Goal: Book appointment/travel/reservation

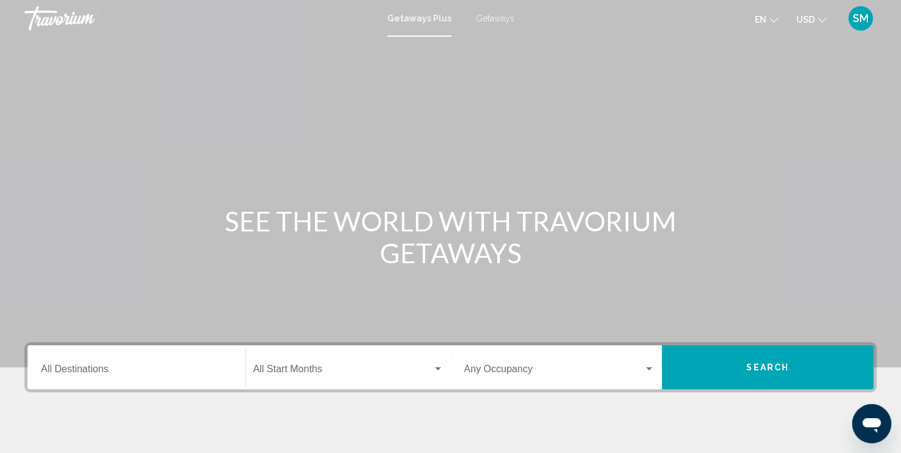
click at [494, 18] on span "Getaways" at bounding box center [495, 18] width 39 height 10
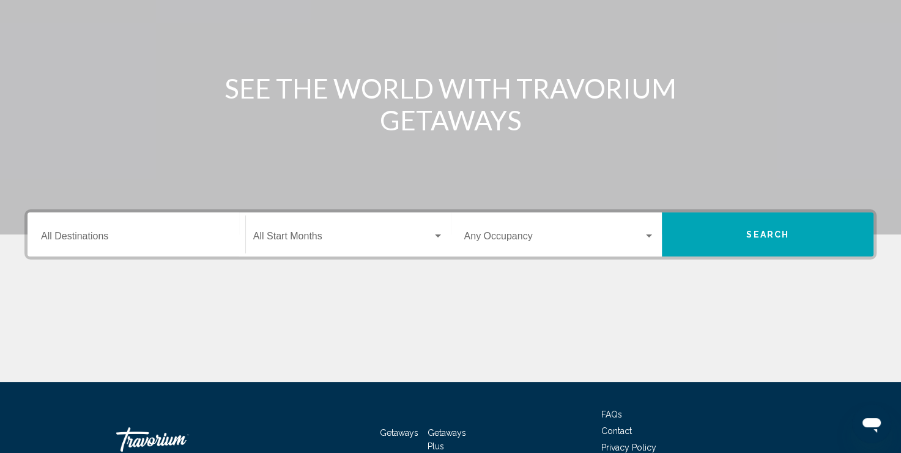
scroll to position [211, 0]
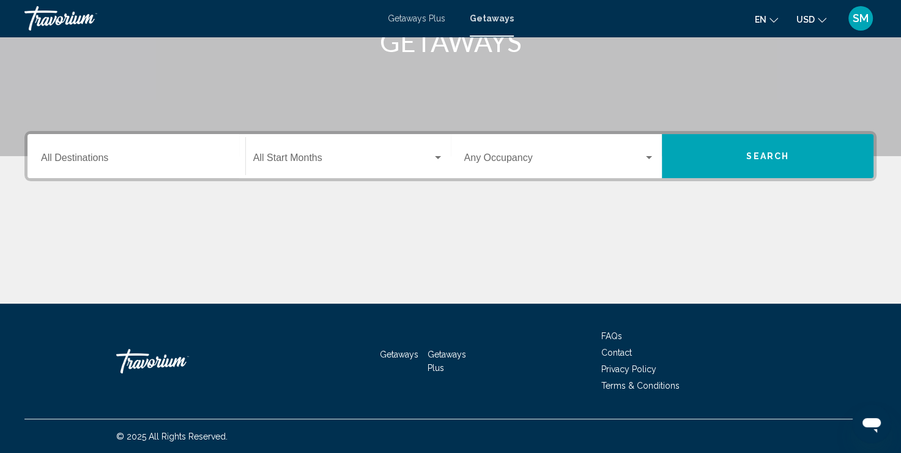
click at [141, 171] on div "Destination All Destinations" at bounding box center [136, 156] width 191 height 39
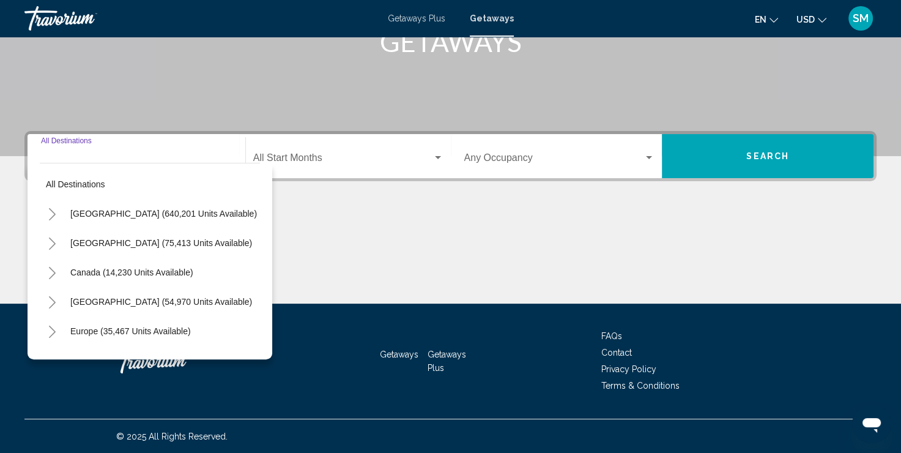
click at [51, 213] on icon "Toggle United States (640,201 units available)" at bounding box center [52, 214] width 9 height 12
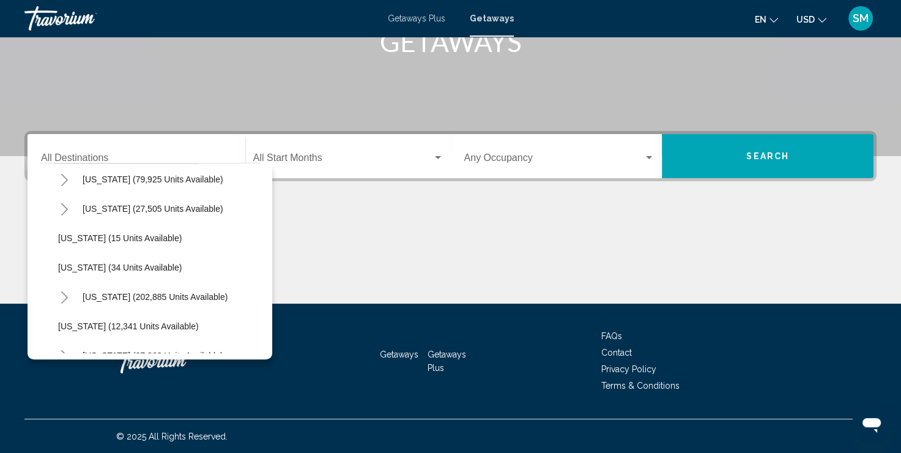
scroll to position [184, 0]
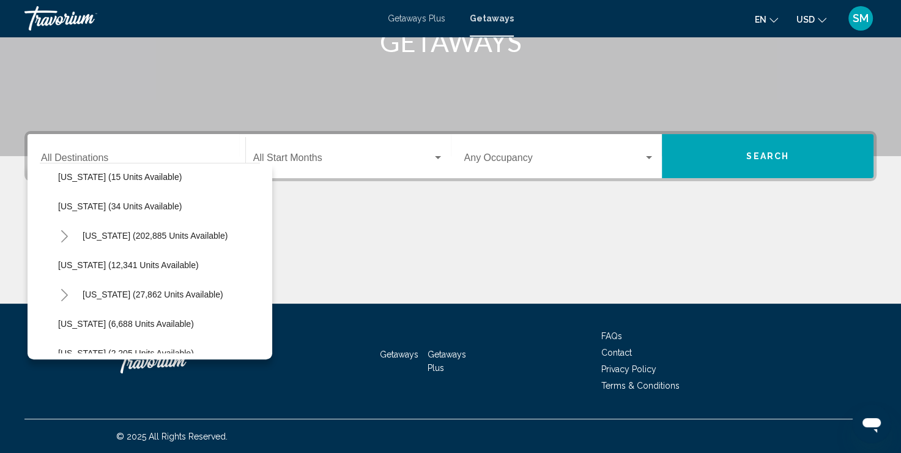
click at [58, 234] on button "Toggle Florida (202,885 units available)" at bounding box center [64, 235] width 24 height 24
click at [343, 156] on span "Search widget" at bounding box center [342, 160] width 179 height 11
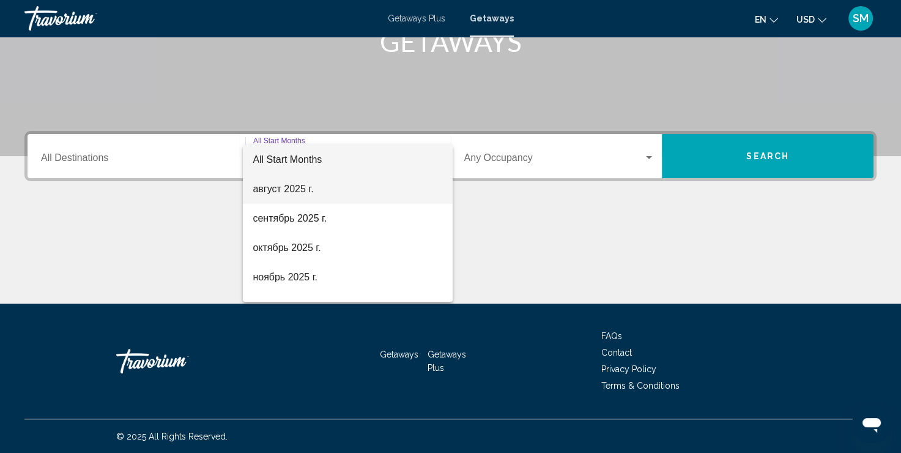
click at [318, 188] on span "август 2025 г." at bounding box center [348, 188] width 190 height 29
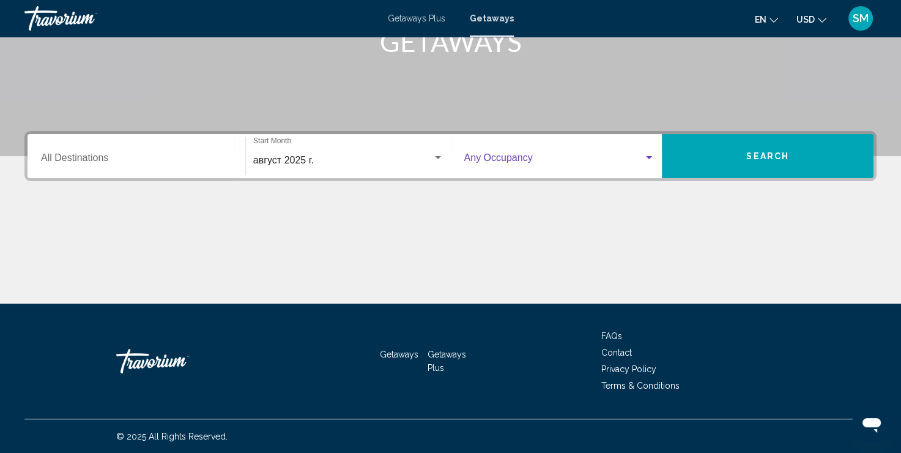
click at [524, 155] on span "Search widget" at bounding box center [554, 160] width 180 height 11
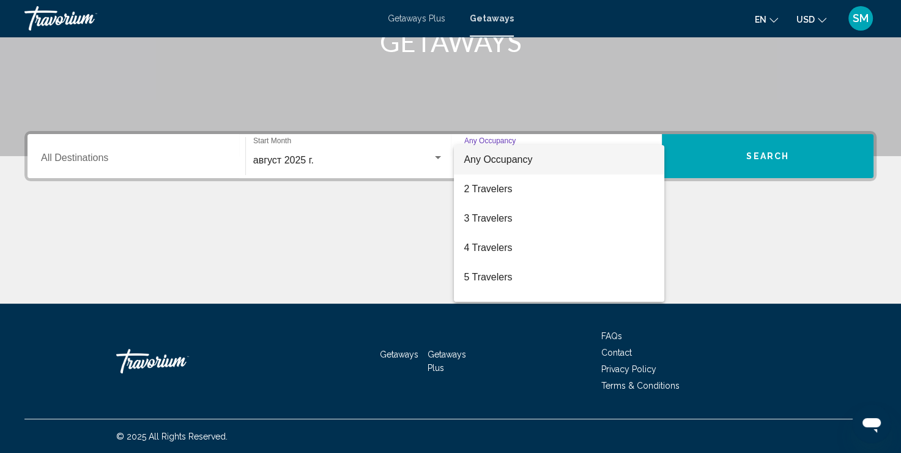
click at [528, 155] on span "Any Occupancy" at bounding box center [498, 159] width 69 height 10
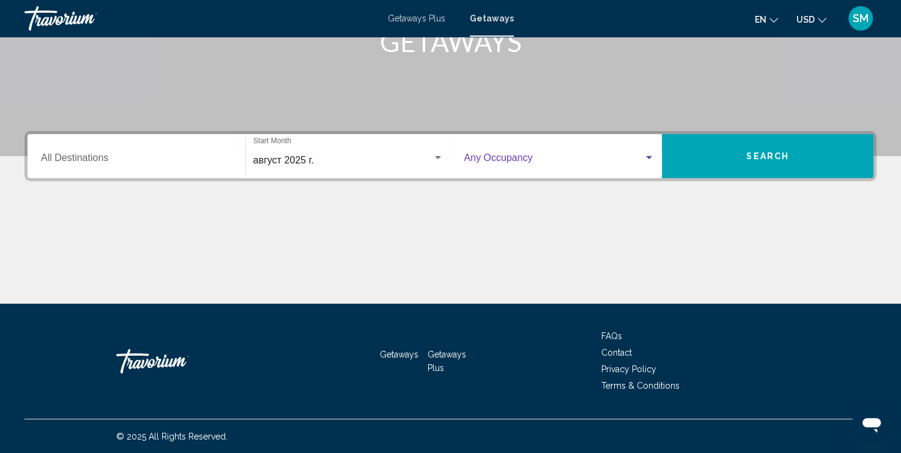
click at [739, 154] on button "Search" at bounding box center [768, 156] width 212 height 44
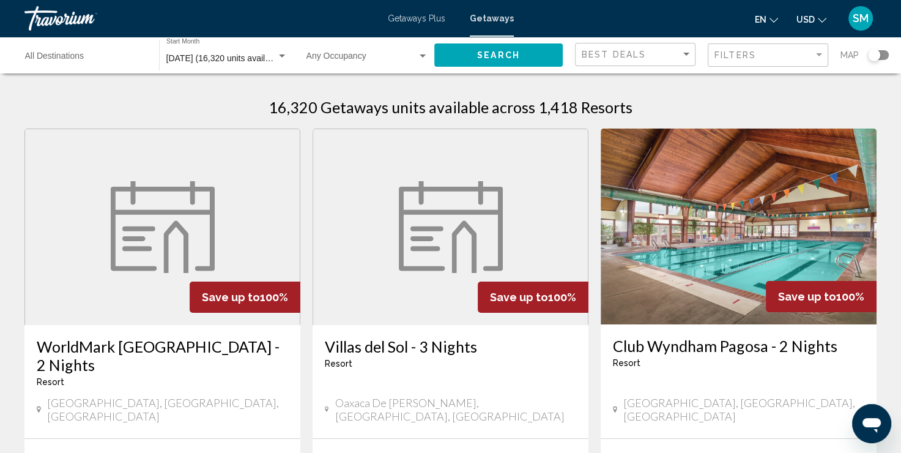
click at [871, 58] on div "Search widget" at bounding box center [874, 55] width 12 height 12
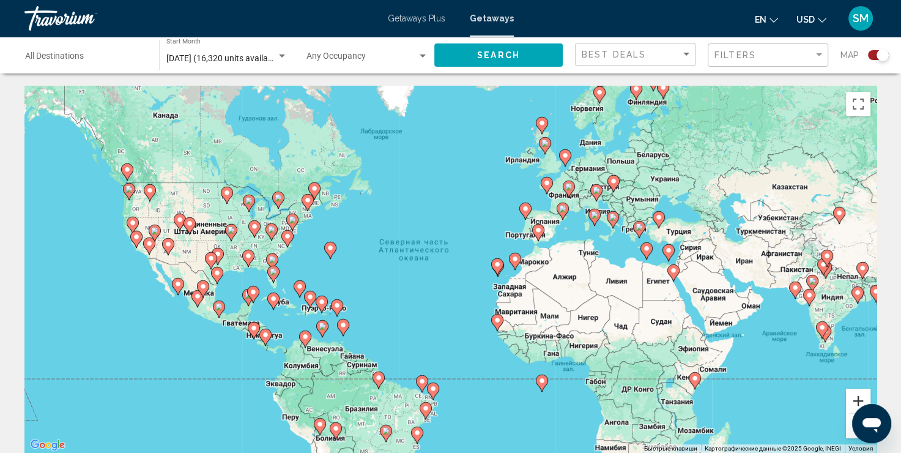
click at [851, 397] on button "Увеличить" at bounding box center [858, 401] width 24 height 24
click at [859, 395] on button "Увеличить" at bounding box center [858, 401] width 24 height 24
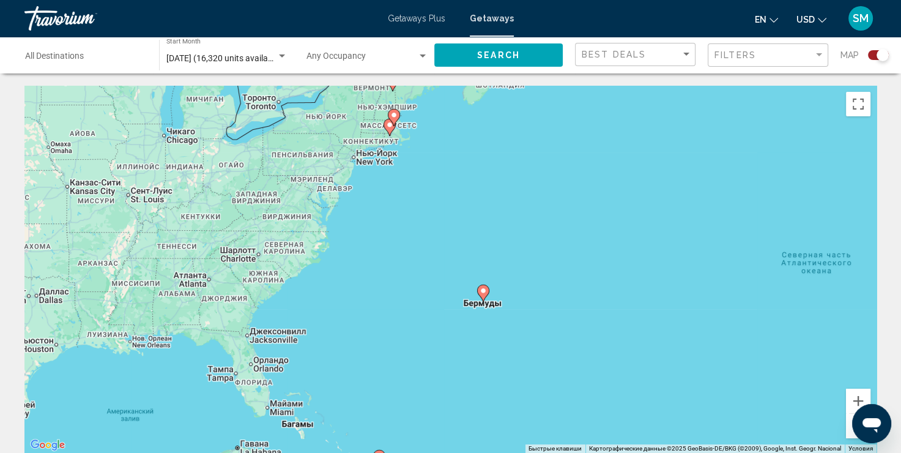
drag, startPoint x: 190, startPoint y: 252, endPoint x: 711, endPoint y: 324, distance: 525.6
click at [711, 324] on div "Чтобы активировать перетаскивание с помощью клавиатуры, нажмите Alt + Ввод. Пос…" at bounding box center [450, 269] width 852 height 367
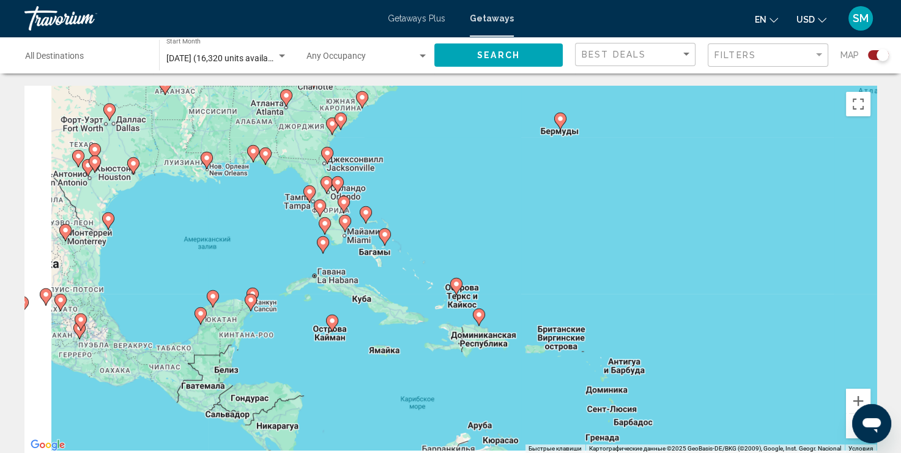
drag, startPoint x: 373, startPoint y: 239, endPoint x: 412, endPoint y: 152, distance: 95.1
click at [412, 152] on div "Чтобы активировать перетаскивание с помощью клавиатуры, нажмите Alt + Ввод. Пос…" at bounding box center [450, 269] width 852 height 367
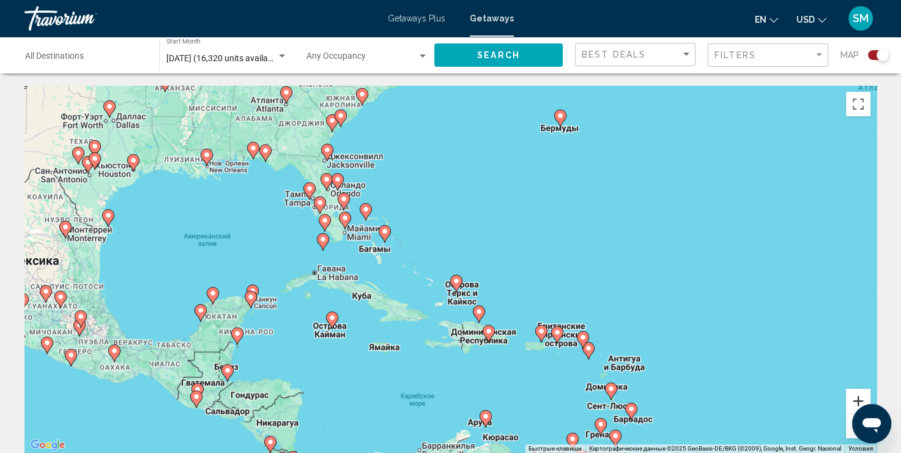
click at [857, 399] on button "Увеличить" at bounding box center [858, 401] width 24 height 24
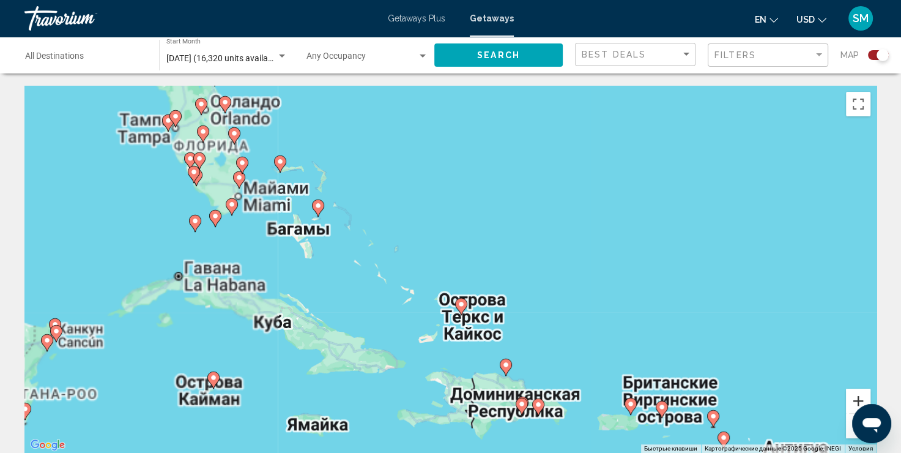
click at [857, 399] on button "Увеличить" at bounding box center [858, 401] width 24 height 24
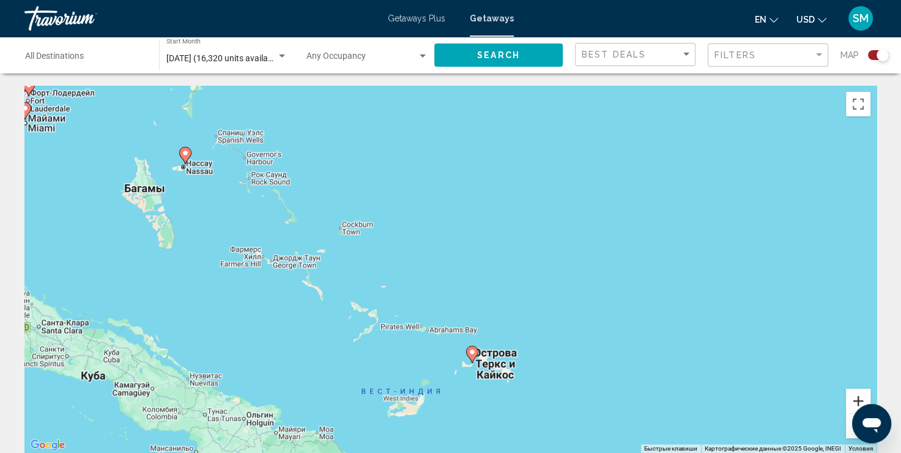
click at [857, 399] on button "Увеличить" at bounding box center [858, 401] width 24 height 24
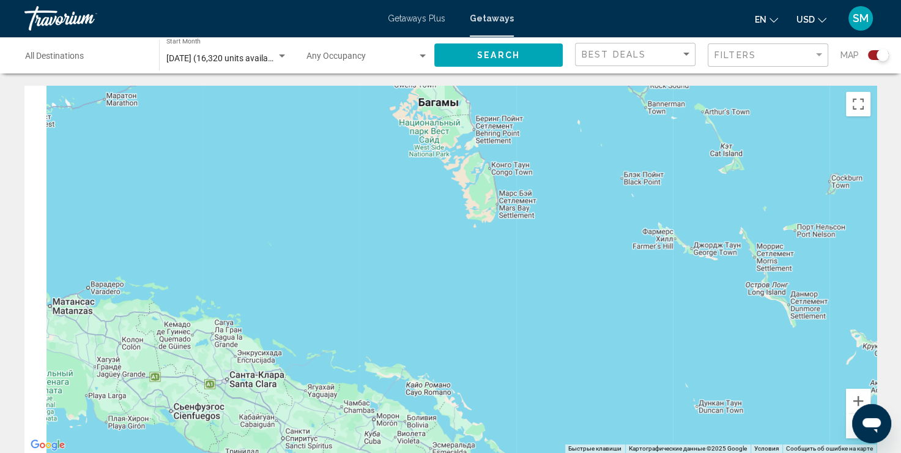
drag, startPoint x: 101, startPoint y: 213, endPoint x: 710, endPoint y: 209, distance: 608.9
click at [710, 209] on div "Чтобы активировать перетаскивание с помощью клавиатуры, нажмите Alt + Ввод. Пос…" at bounding box center [450, 269] width 852 height 367
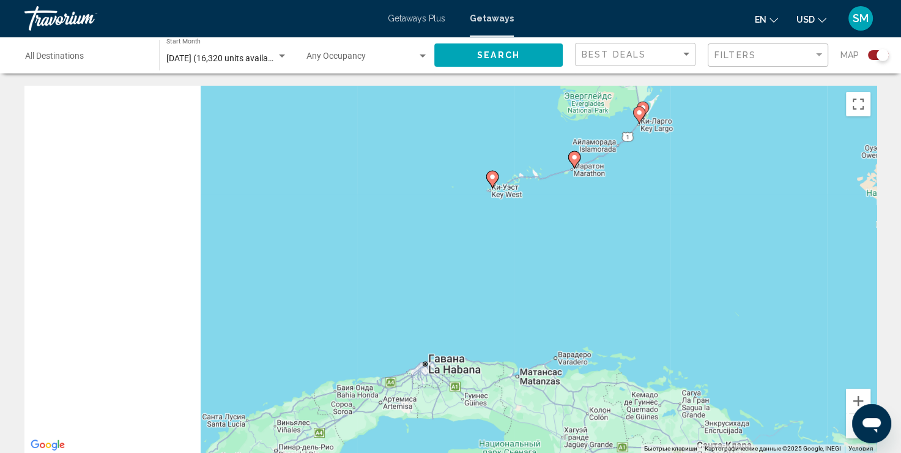
drag, startPoint x: 67, startPoint y: 193, endPoint x: 530, endPoint y: 263, distance: 467.9
click at [530, 263] on div "Чтобы активировать перетаскивание с помощью клавиатуры, нажмите Alt + Ввод. Пос…" at bounding box center [450, 269] width 852 height 367
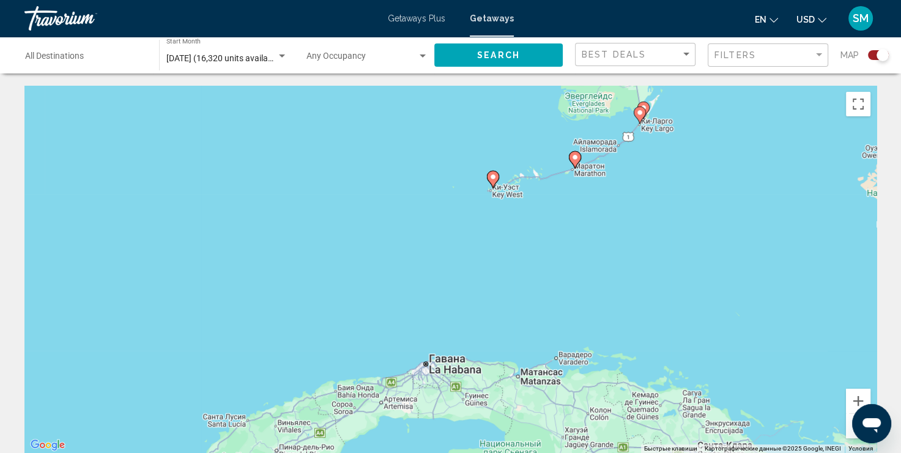
click at [106, 61] on input "Destination All Destinations" at bounding box center [86, 59] width 122 height 10
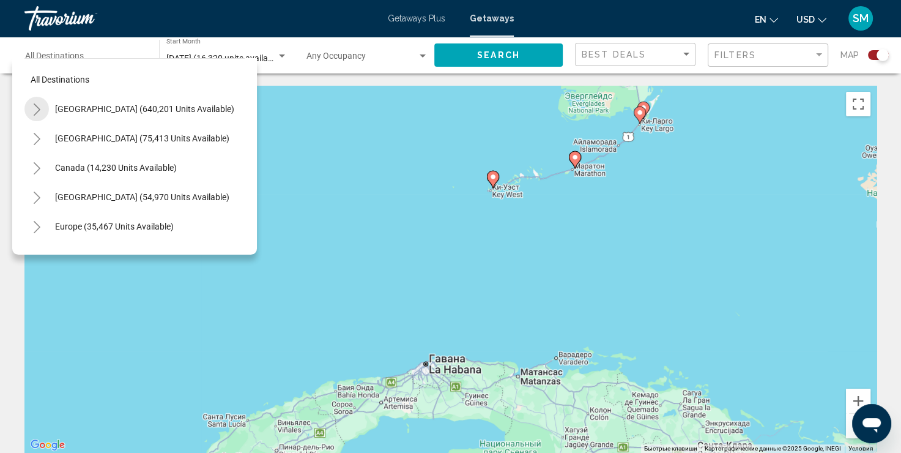
click at [31, 103] on button "Toggle United States (640,201 units available)" at bounding box center [36, 109] width 24 height 24
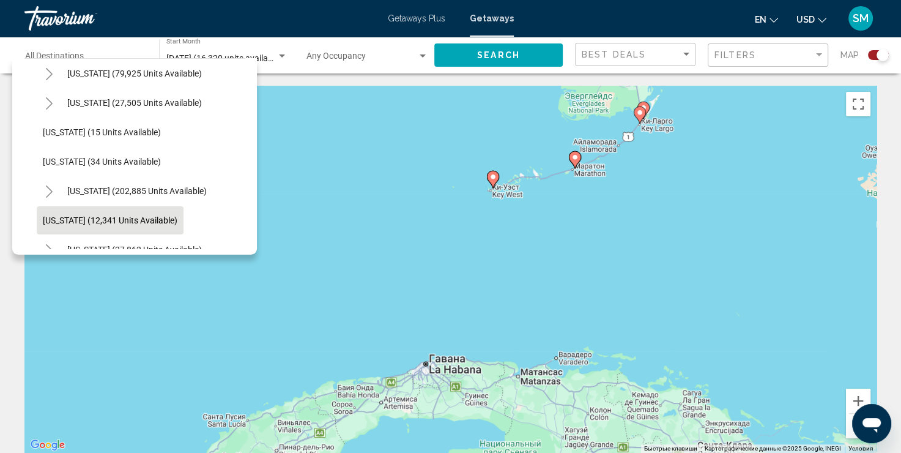
scroll to position [122, 0]
click at [80, 188] on span "[US_STATE] (202,885 units available)" at bounding box center [137, 192] width 140 height 10
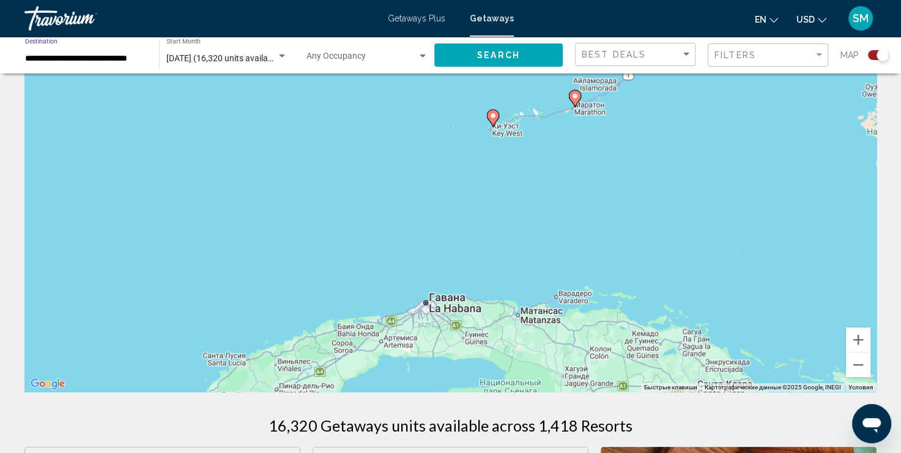
scroll to position [0, 0]
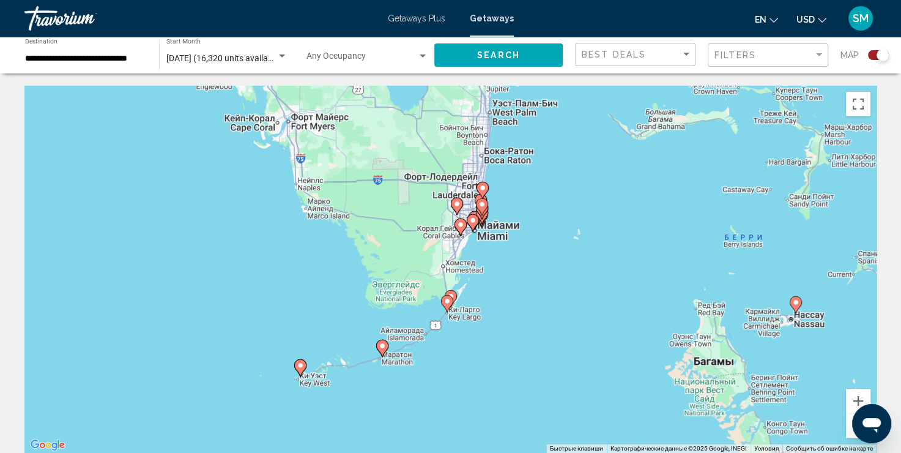
drag, startPoint x: 527, startPoint y: 294, endPoint x: 464, endPoint y: 365, distance: 95.0
click at [464, 365] on div "Чтобы активировать перетаскивание с помощью клавиатуры, нажмите Alt + Ввод. Пос…" at bounding box center [450, 269] width 852 height 367
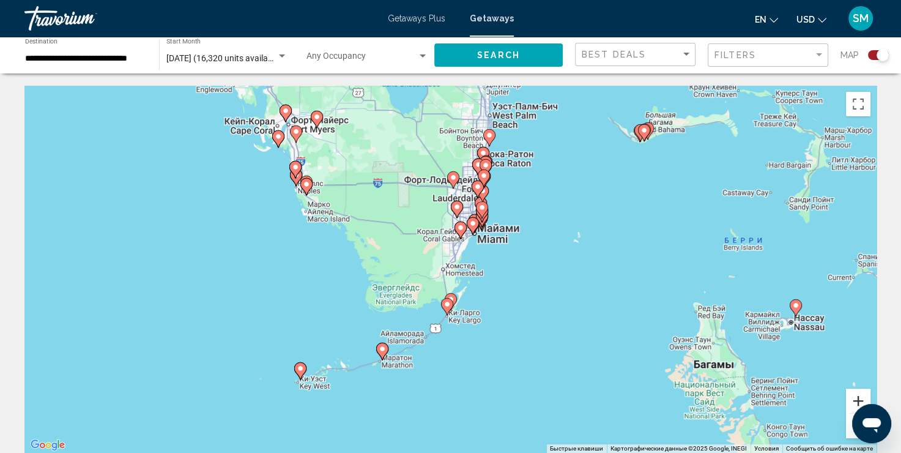
click at [863, 401] on button "Увеличить" at bounding box center [858, 401] width 24 height 24
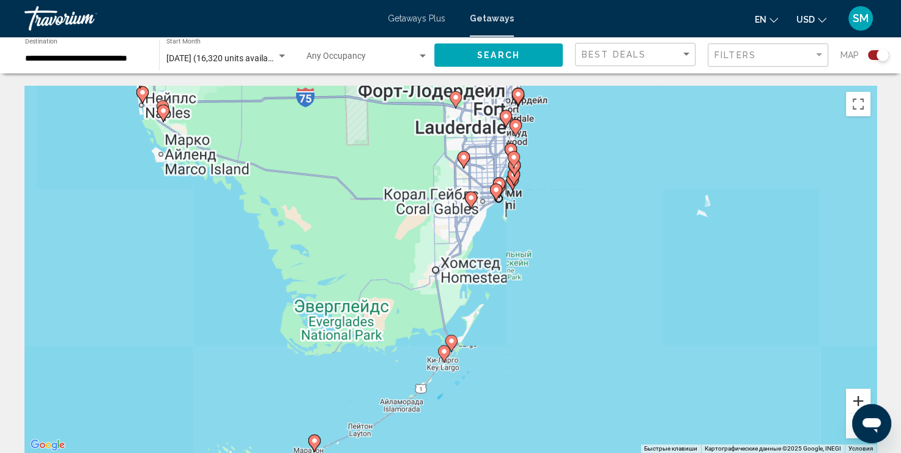
click at [862, 400] on button "Увеличить" at bounding box center [858, 401] width 24 height 24
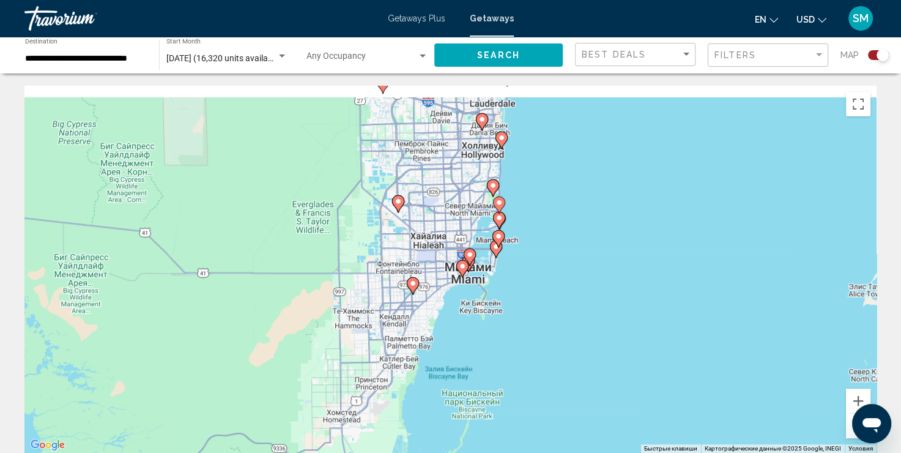
drag, startPoint x: 531, startPoint y: 152, endPoint x: 452, endPoint y: 301, distance: 168.9
click at [452, 301] on div "Чтобы активировать перетаскивание с помощью клавиатуры, нажмите Alt + Ввод. Пос…" at bounding box center [450, 269] width 852 height 367
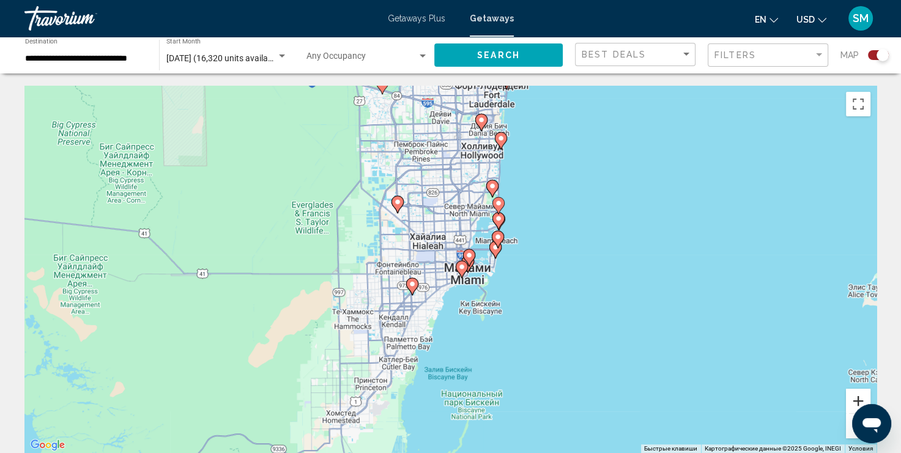
click at [863, 395] on button "Увеличить" at bounding box center [858, 401] width 24 height 24
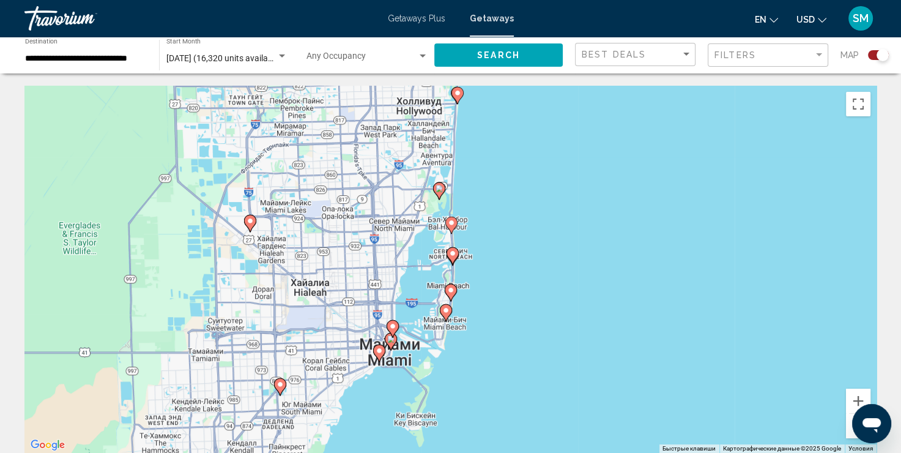
drag, startPoint x: 644, startPoint y: 140, endPoint x: 548, endPoint y: 215, distance: 122.0
click at [548, 215] on div "Чтобы активировать перетаскивание с помощью клавиатуры, нажмите Alt + Ввод. Пос…" at bounding box center [450, 269] width 852 height 367
click at [859, 399] on button "Увеличить" at bounding box center [858, 401] width 24 height 24
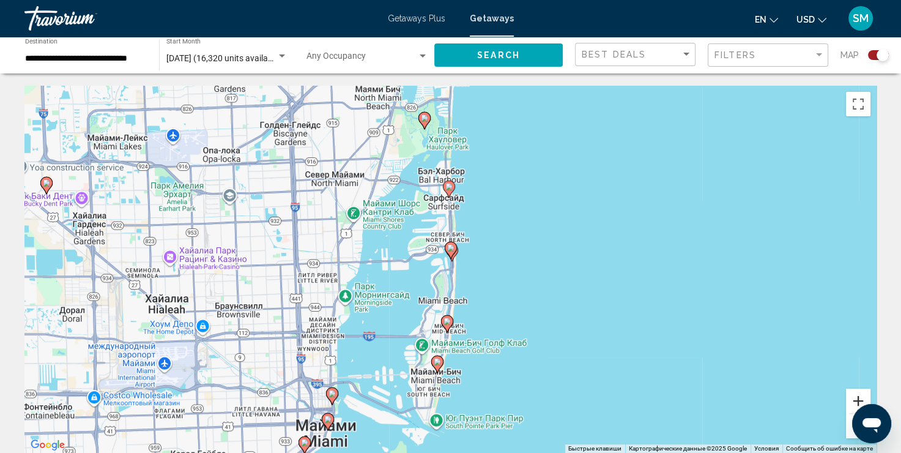
click at [859, 399] on button "Увеличить" at bounding box center [858, 401] width 24 height 24
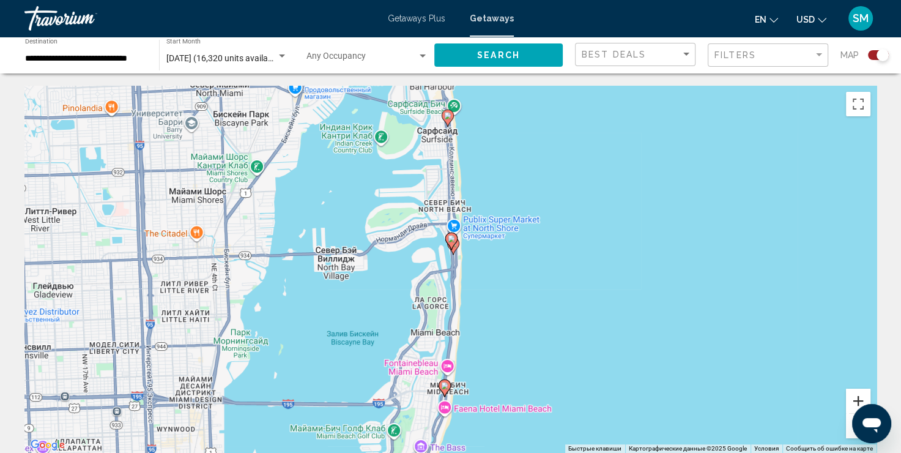
click at [859, 399] on button "Увеличить" at bounding box center [858, 401] width 24 height 24
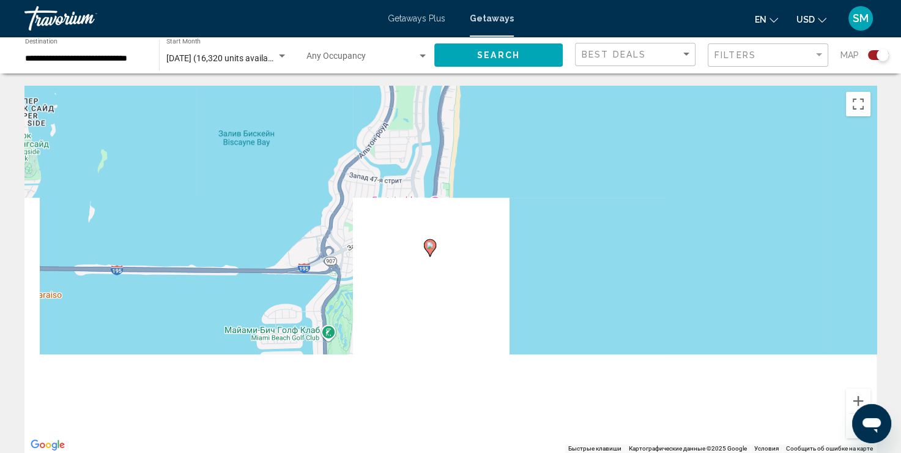
drag, startPoint x: 545, startPoint y: 339, endPoint x: 532, endPoint y: 39, distance: 300.1
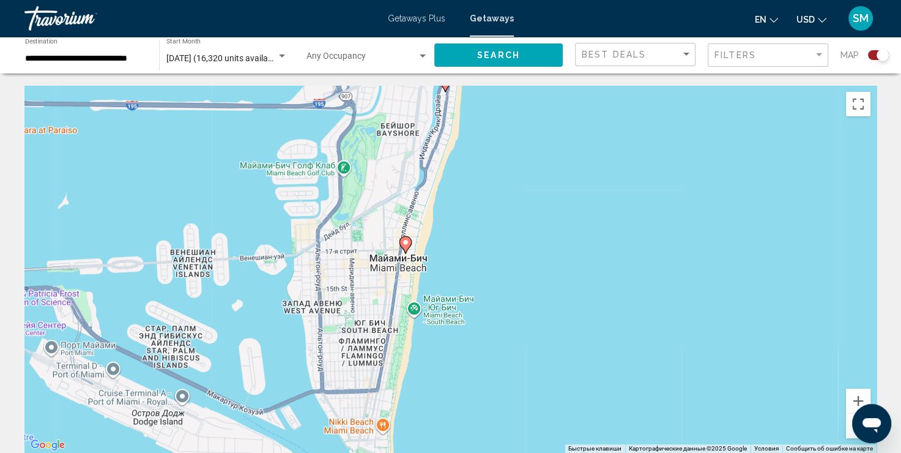
drag, startPoint x: 500, startPoint y: 291, endPoint x: 520, endPoint y: 148, distance: 143.9
click at [520, 148] on div "Чтобы активировать перетаскивание с помощью клавиатуры, нажмите Alt + Ввод. Пос…" at bounding box center [450, 269] width 852 height 367
click at [857, 395] on button "Увеличить" at bounding box center [858, 401] width 24 height 24
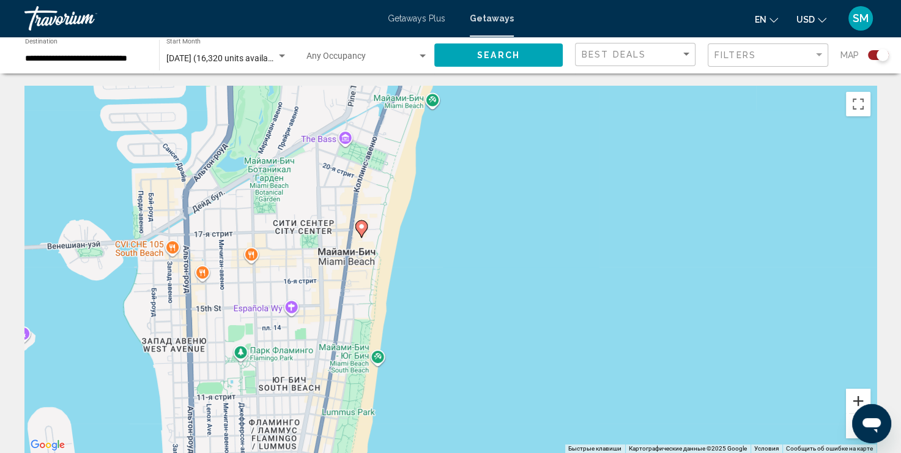
click at [857, 395] on button "Увеличить" at bounding box center [858, 401] width 24 height 24
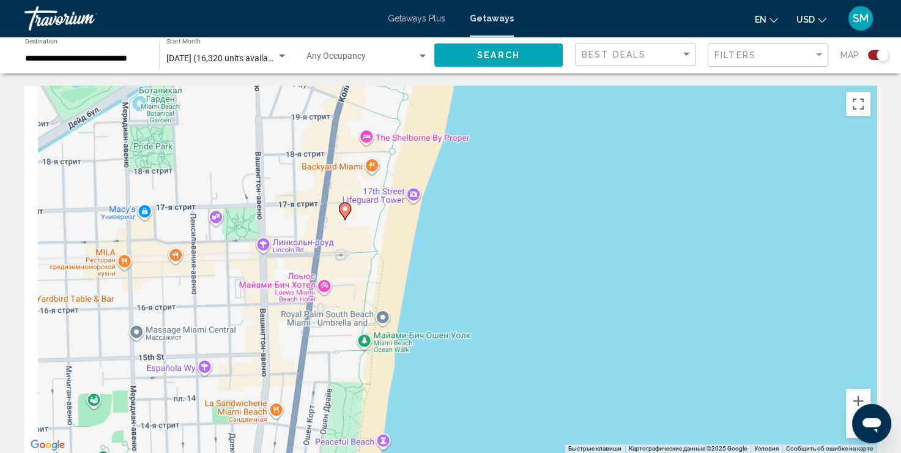
drag, startPoint x: 421, startPoint y: 203, endPoint x: 497, endPoint y: 216, distance: 77.0
click at [497, 216] on div "Чтобы активировать перетаскивание с помощью клавиатуры, нажмите Alt + Ввод. Пос…" at bounding box center [450, 269] width 852 height 367
click at [638, 212] on div "Чтобы активировать перетаскивание с помощью клавиатуры, нажмите Alt + Ввод. Пос…" at bounding box center [450, 269] width 852 height 367
click at [850, 425] on button "Уменьшить" at bounding box center [858, 426] width 24 height 24
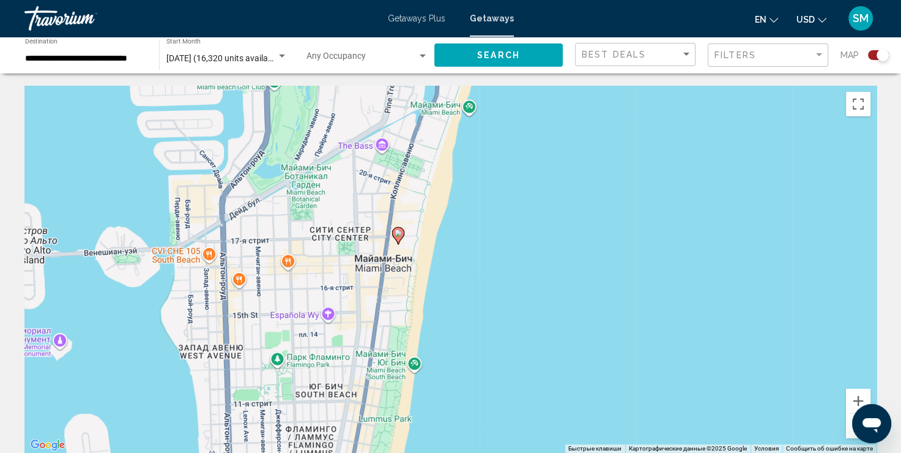
click at [850, 425] on button "Уменьшить" at bounding box center [858, 426] width 24 height 24
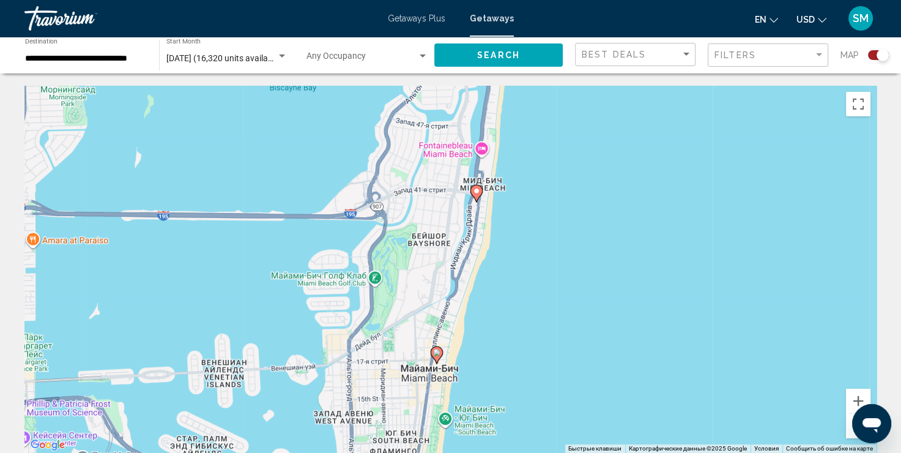
drag, startPoint x: 627, startPoint y: 191, endPoint x: 639, endPoint y: 301, distance: 110.9
click at [639, 301] on div "Чтобы активировать перетаскивание с помощью клавиатуры, нажмите Alt + Ввод. Пос…" at bounding box center [450, 269] width 852 height 367
click at [477, 192] on image "Main content" at bounding box center [476, 190] width 7 height 7
type input "**********"
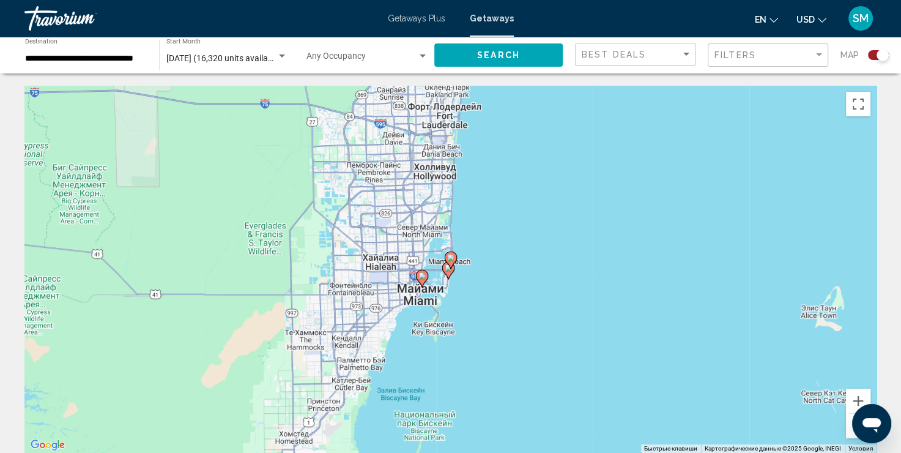
click at [448, 273] on icon "Main content" at bounding box center [447, 271] width 11 height 16
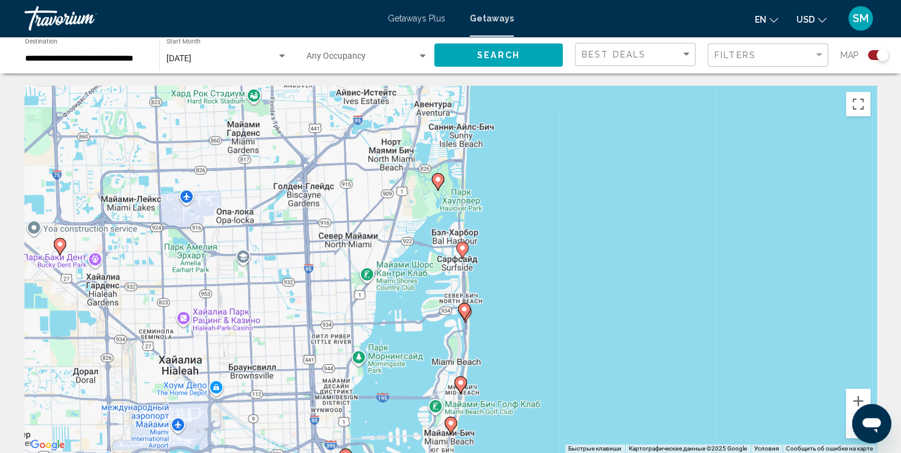
click at [458, 427] on div "Чтобы активировать перетаскивание с помощью клавиатуры, нажмите Alt + Ввод. Пос…" at bounding box center [450, 269] width 852 height 367
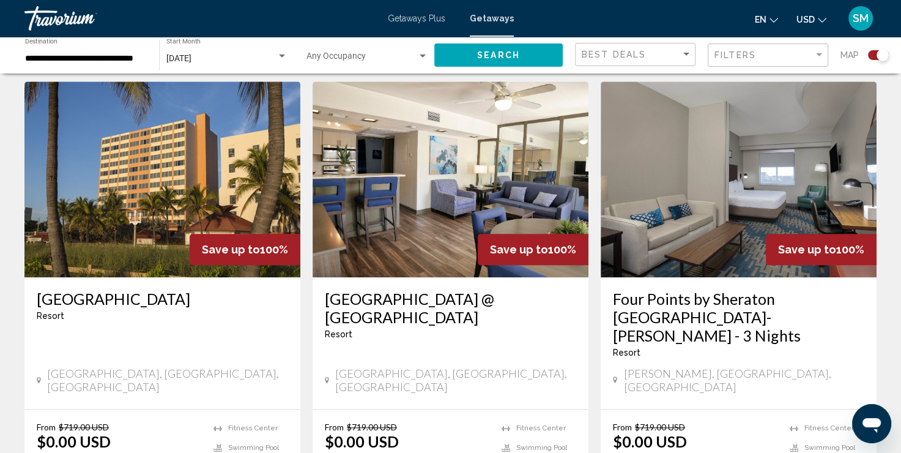
scroll to position [1285, 0]
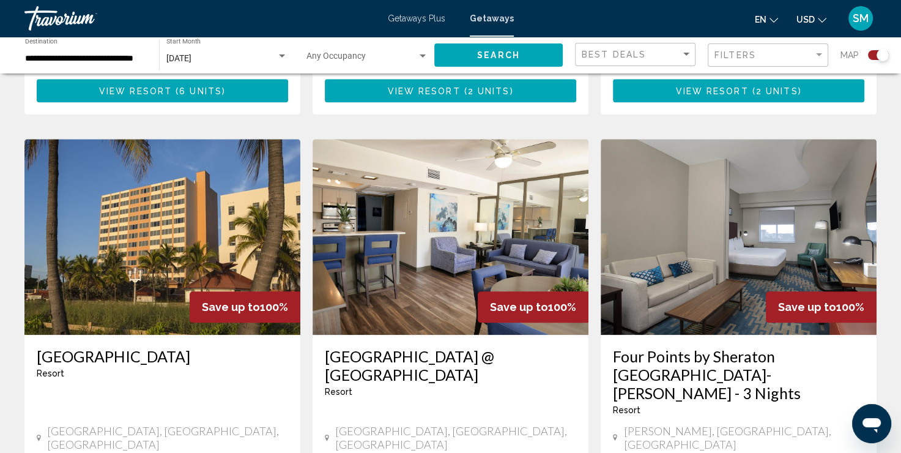
click at [89, 188] on img "Main content" at bounding box center [162, 237] width 276 height 196
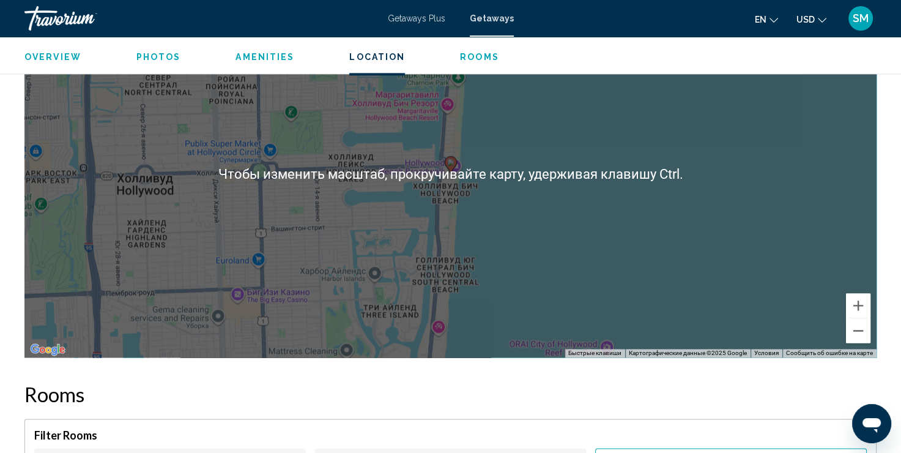
scroll to position [1713, 0]
